Goal: Obtain resource: Obtain resource

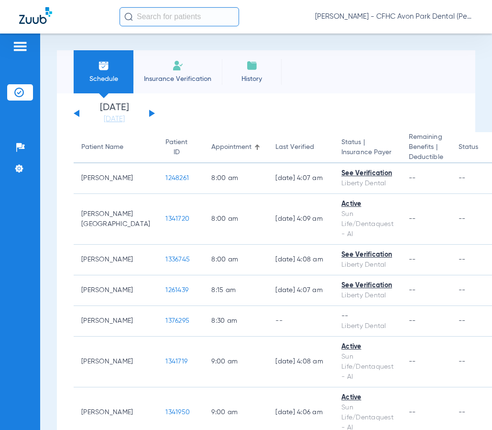
click at [170, 19] on input "text" at bounding box center [180, 16] width 120 height 19
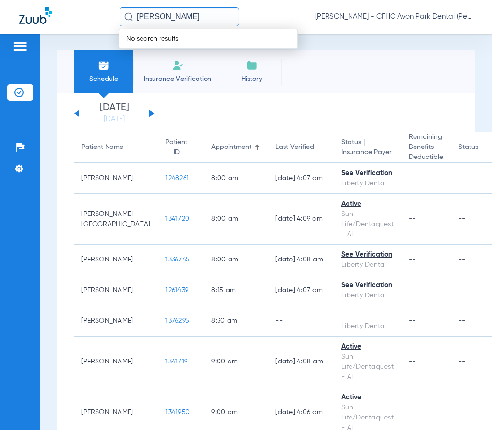
click at [188, 18] on input "[PERSON_NAME]" at bounding box center [180, 16] width 120 height 19
click at [22, 90] on img at bounding box center [19, 93] width 10 height 10
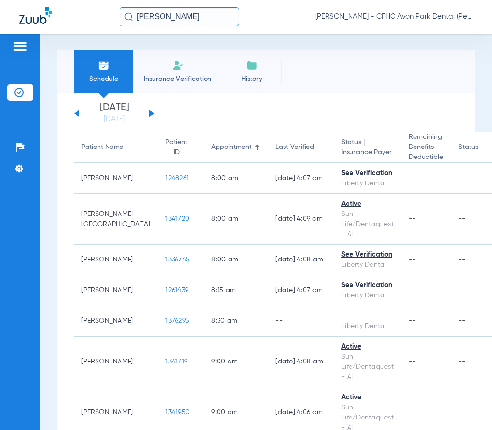
click at [188, 22] on input "[PERSON_NAME]" at bounding box center [180, 16] width 120 height 19
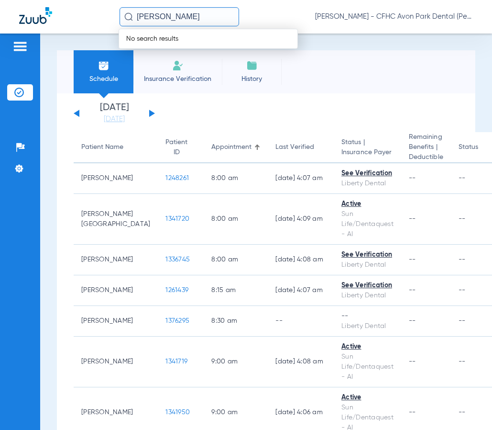
type input "[PERSON_NAME]"
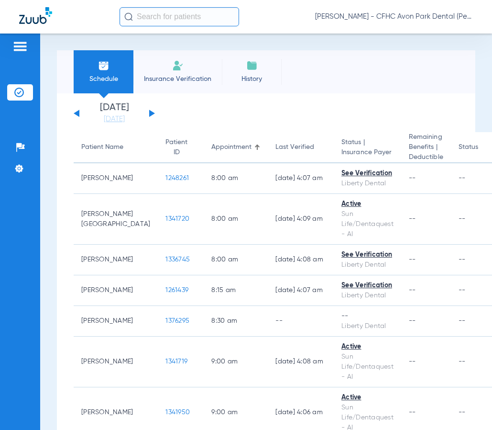
click at [172, 23] on input "text" at bounding box center [180, 16] width 120 height 19
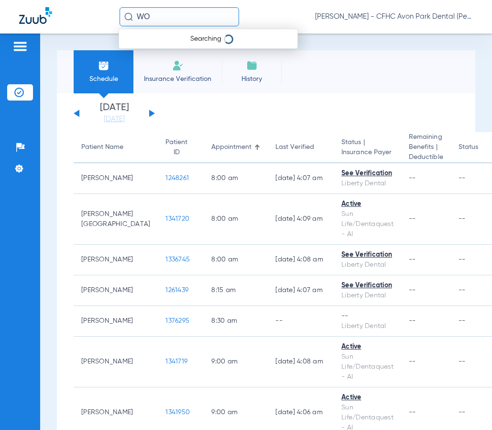
type input "W"
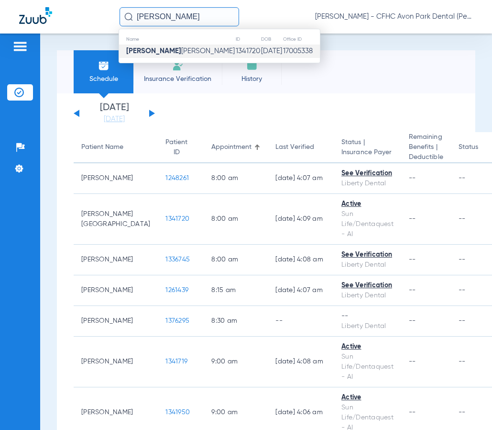
click at [180, 53] on span "[PERSON_NAME][GEOGRAPHIC_DATA]" at bounding box center [180, 50] width 109 height 7
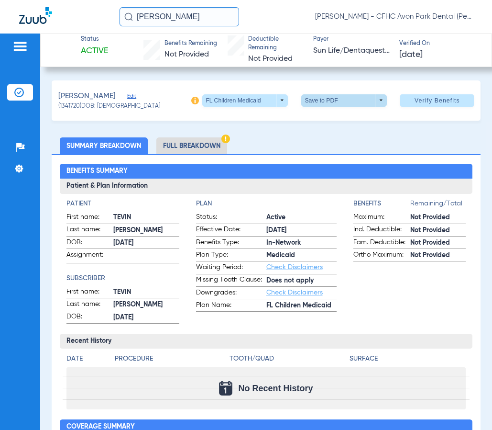
click at [337, 102] on span at bounding box center [344, 100] width 23 height 23
click at [331, 113] on button "insert_drive_file Save to PDF" at bounding box center [331, 119] width 72 height 19
click at [187, 18] on input "[PERSON_NAME]" at bounding box center [180, 16] width 120 height 19
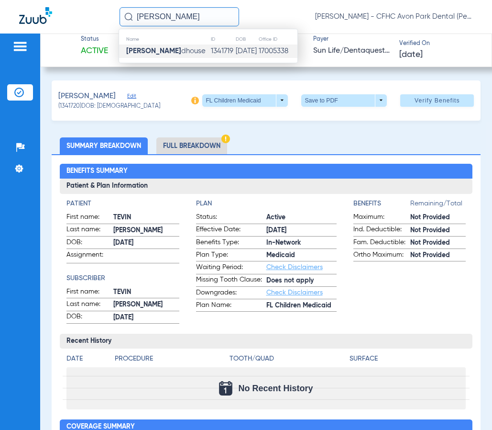
type input "[PERSON_NAME]"
click at [165, 49] on strong "[PERSON_NAME]" at bounding box center [153, 50] width 55 height 7
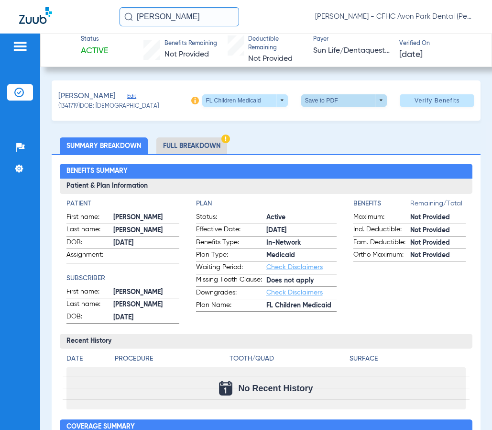
click at [312, 99] on span at bounding box center [344, 100] width 86 height 12
click at [311, 122] on mat-icon "insert_drive_file" at bounding box center [308, 118] width 11 height 11
